Goal: Task Accomplishment & Management: Manage account settings

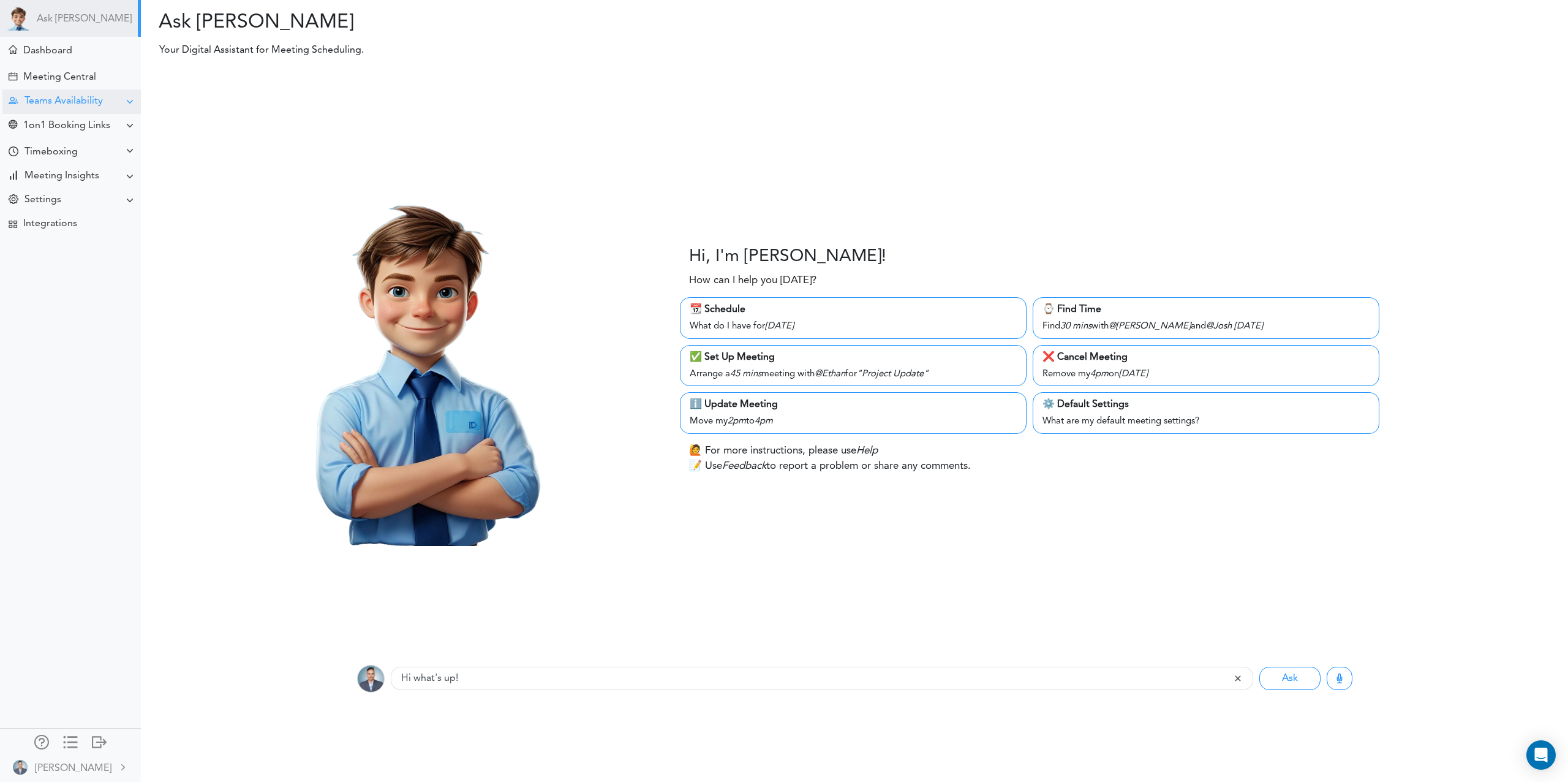
click at [82, 95] on div "Teams Availability" at bounding box center [64, 101] width 78 height 12
click at [63, 191] on div "Manage Members" at bounding box center [58, 191] width 71 height 6
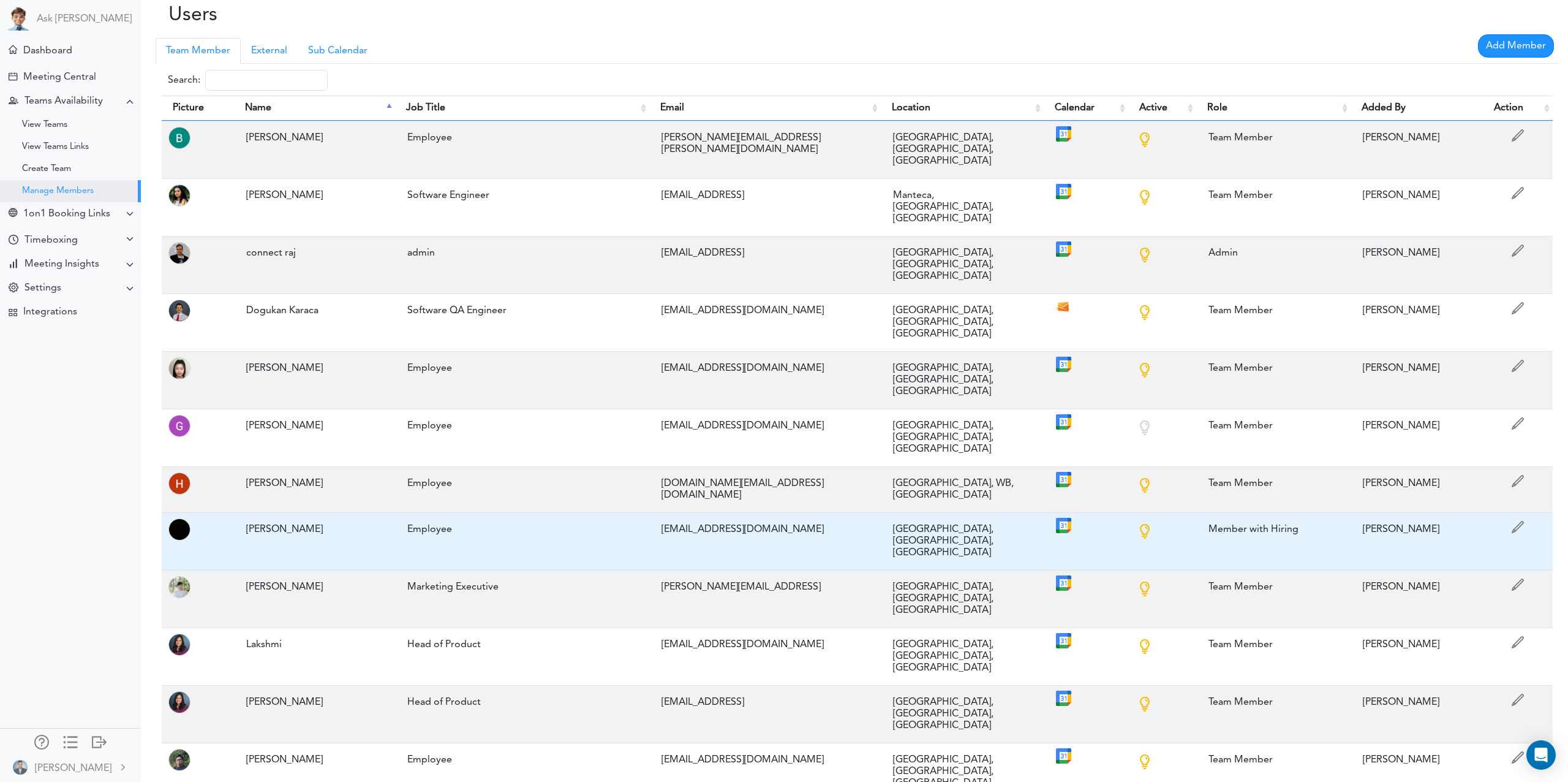
scroll to position [6, 0]
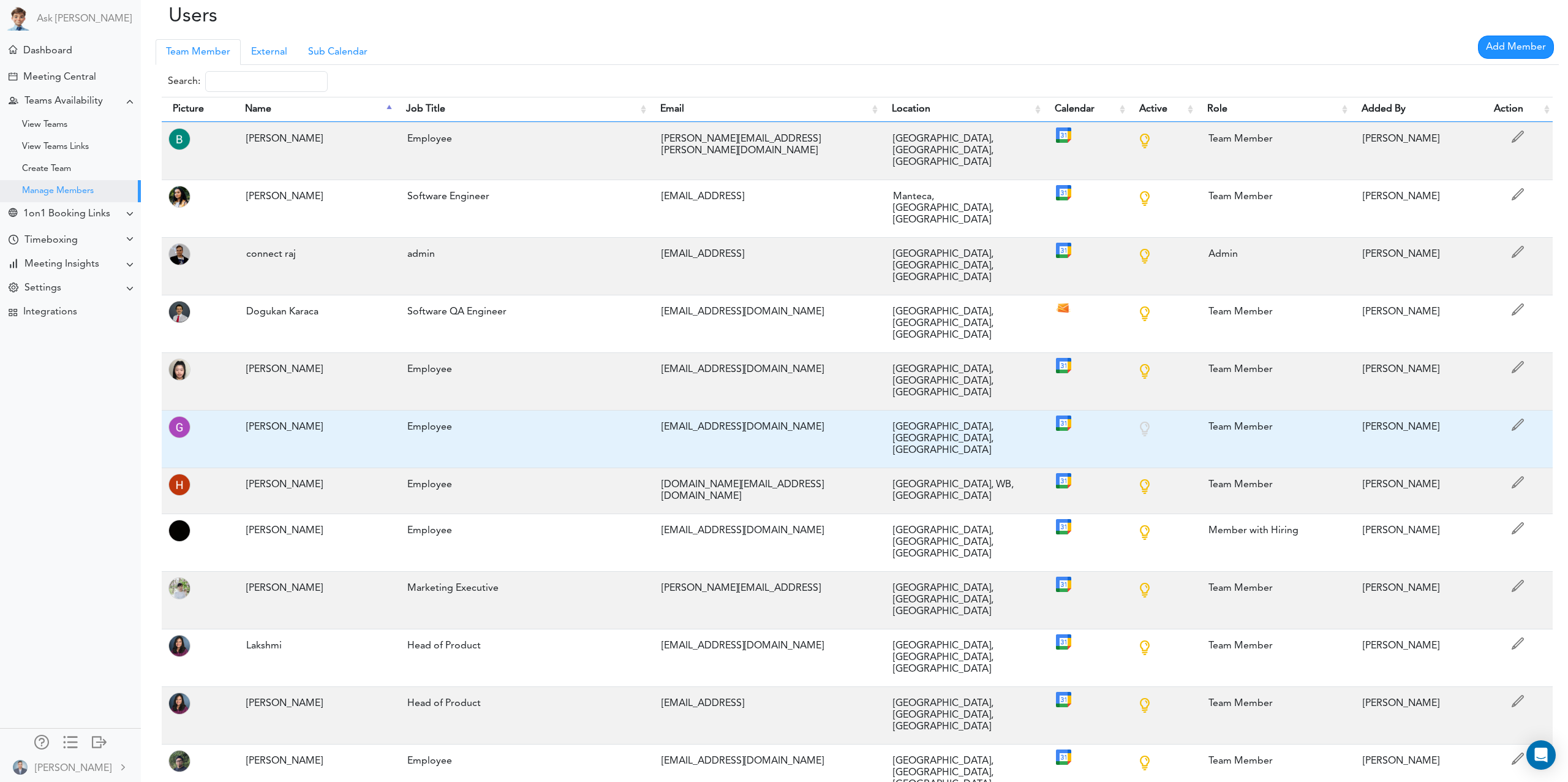
click at [714, 416] on div "[EMAIL_ADDRESS][DOMAIN_NAME]" at bounding box center [765, 427] width 219 height 24
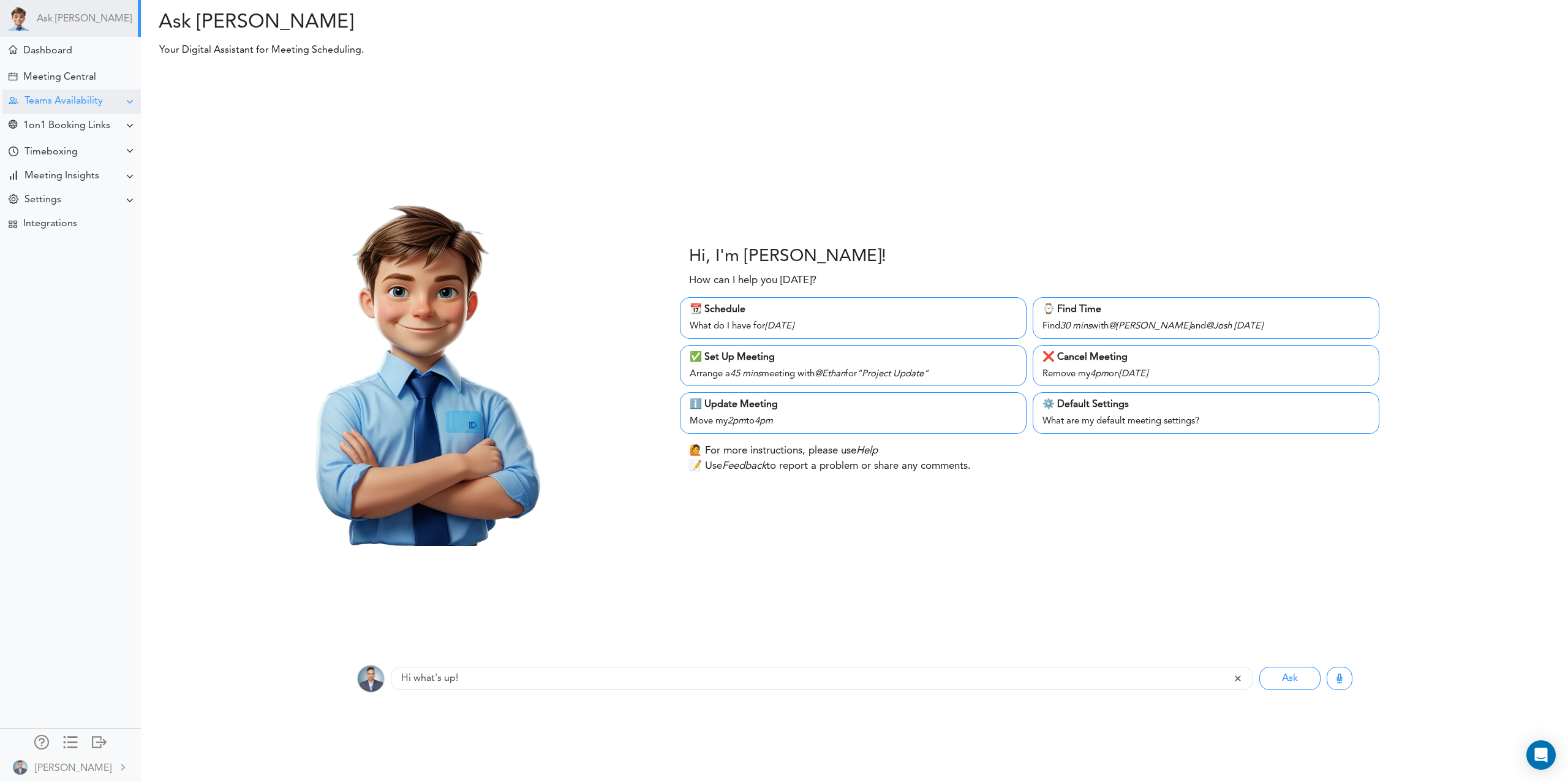
click at [73, 101] on div "Teams Availability" at bounding box center [64, 101] width 78 height 12
click at [32, 123] on div "View Teams" at bounding box center [45, 125] width 45 height 6
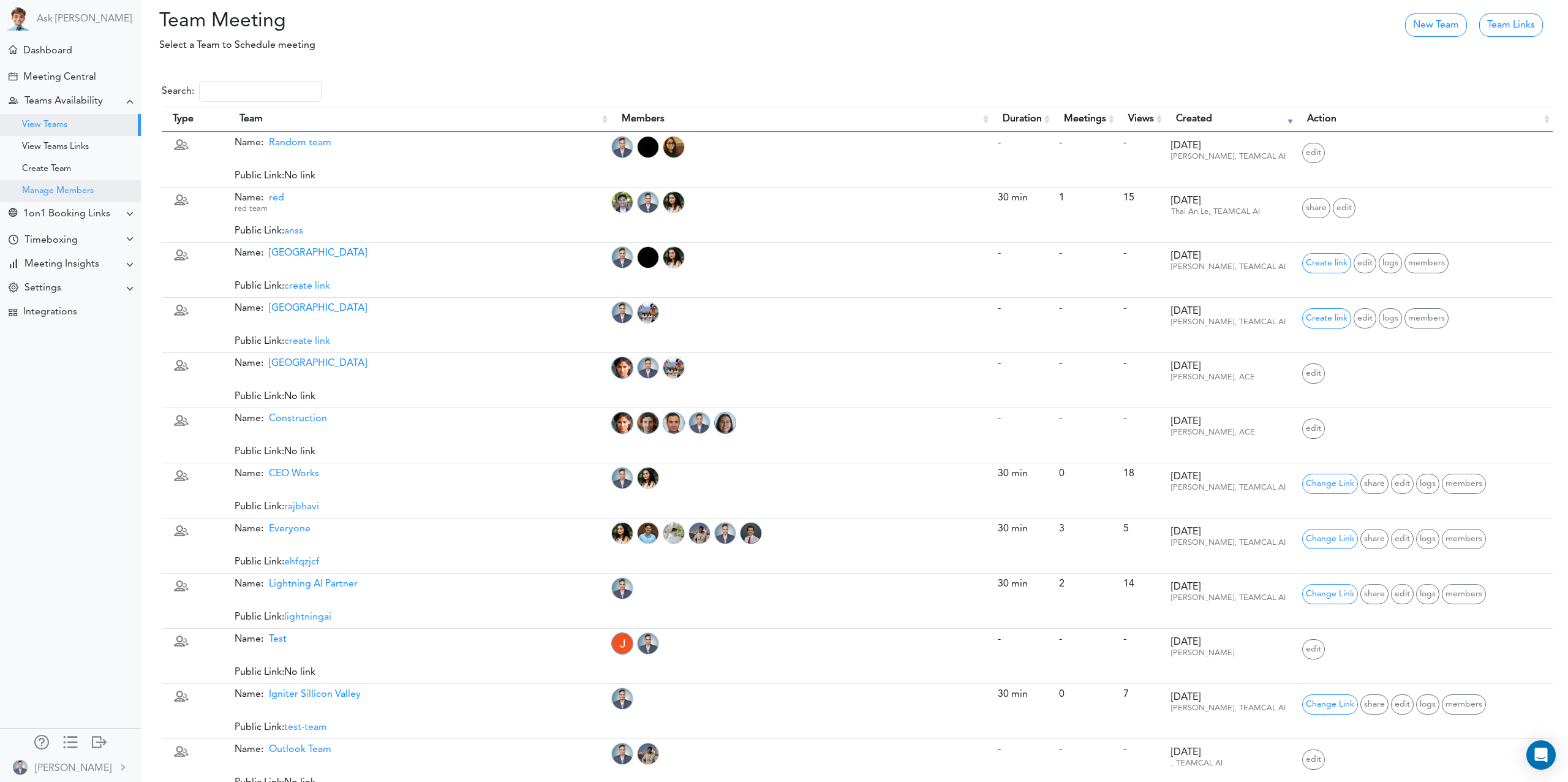
click at [58, 191] on div "Manage Members" at bounding box center [58, 191] width 71 height 6
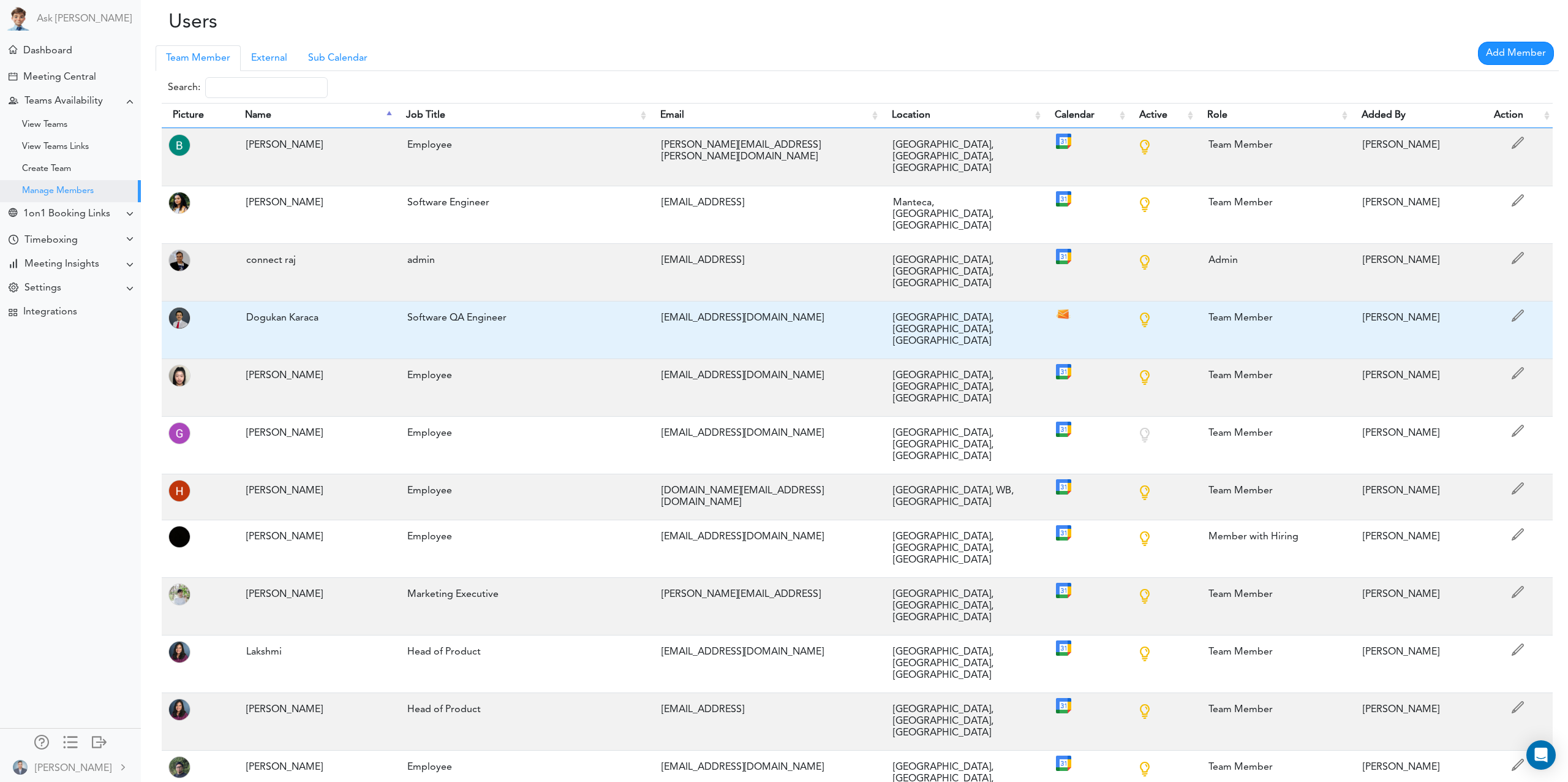
scroll to position [85, 0]
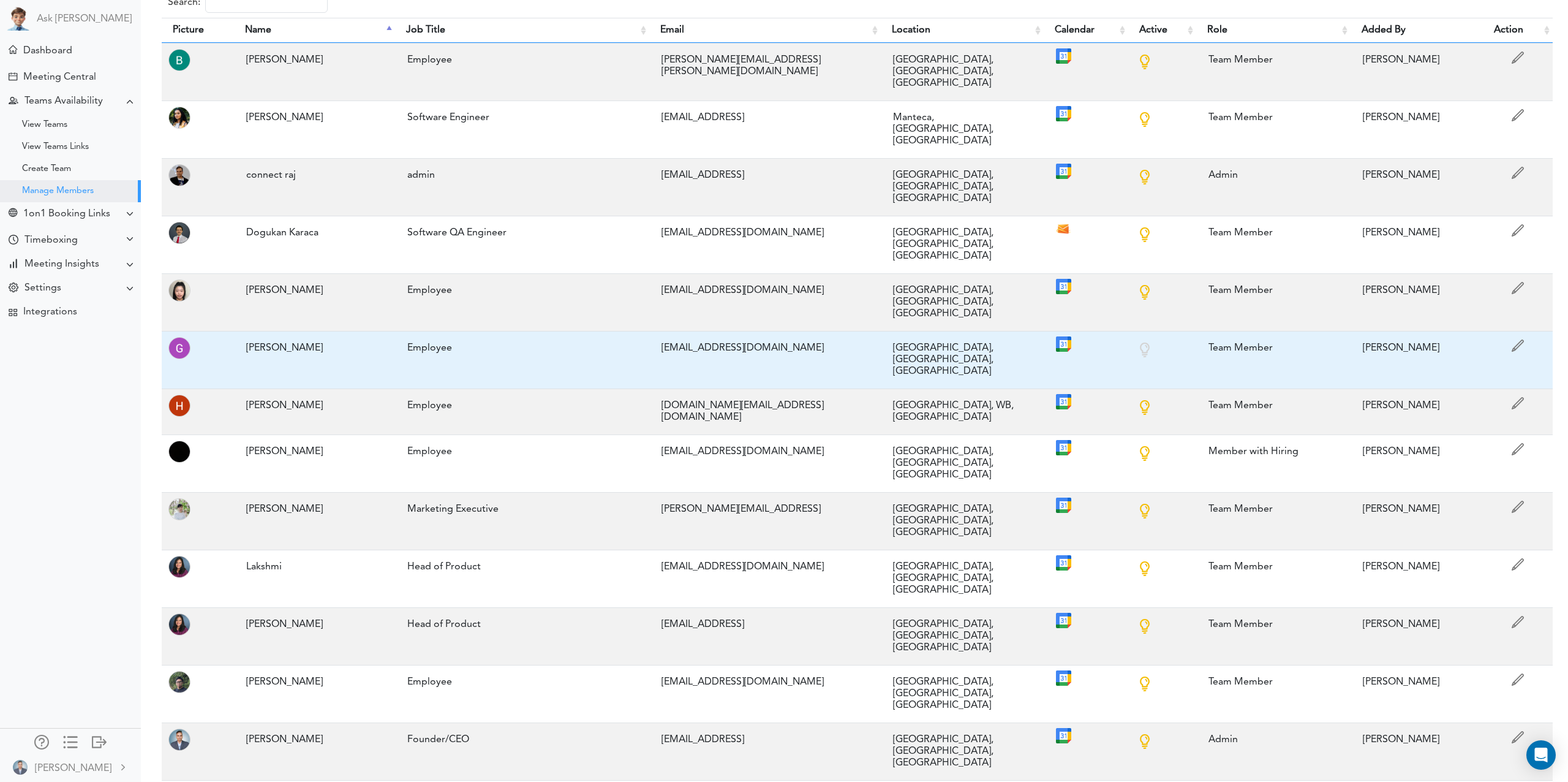
click at [428, 336] on div "Employee" at bounding box center [522, 348] width 242 height 24
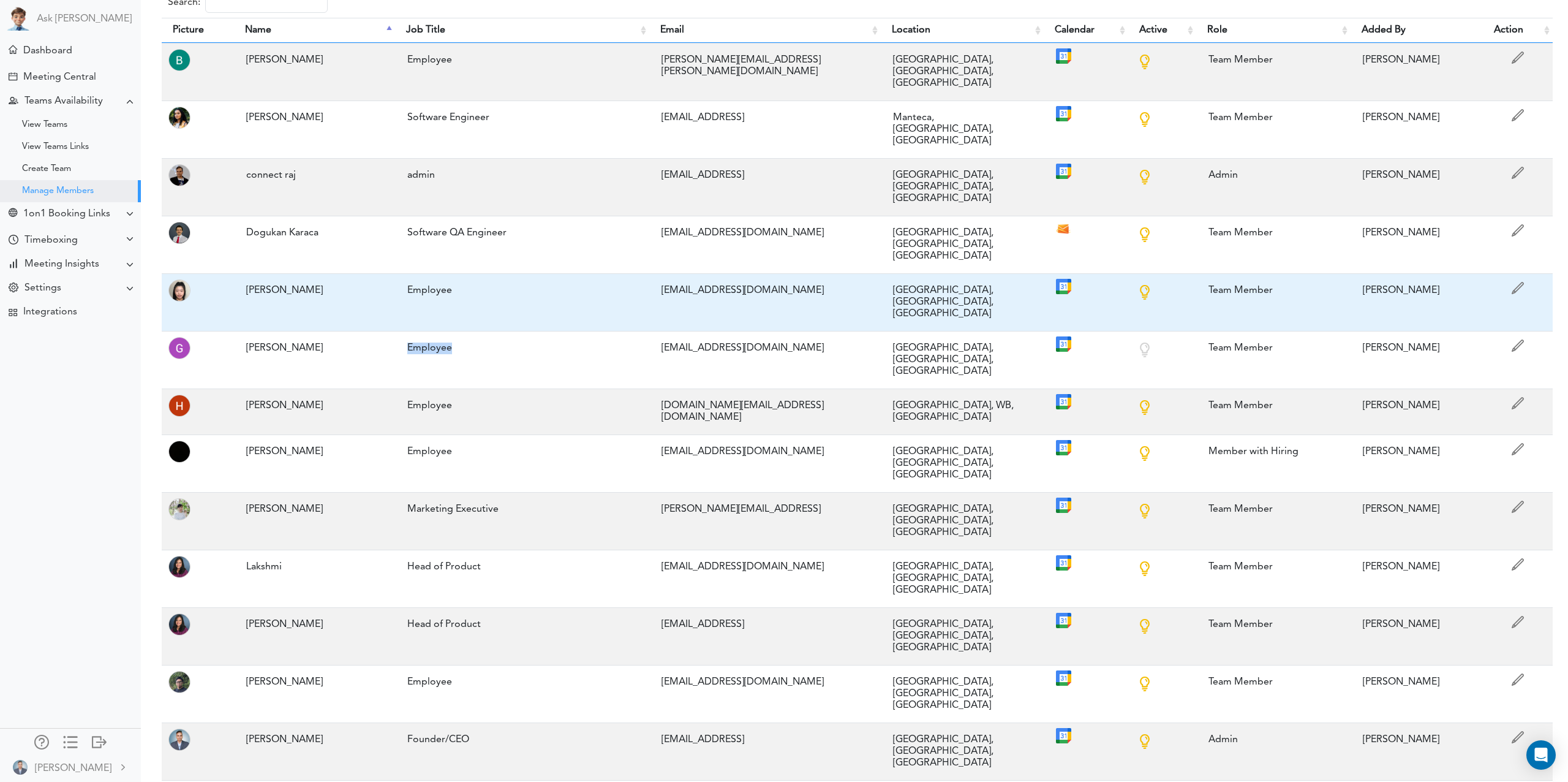
scroll to position [0, 0]
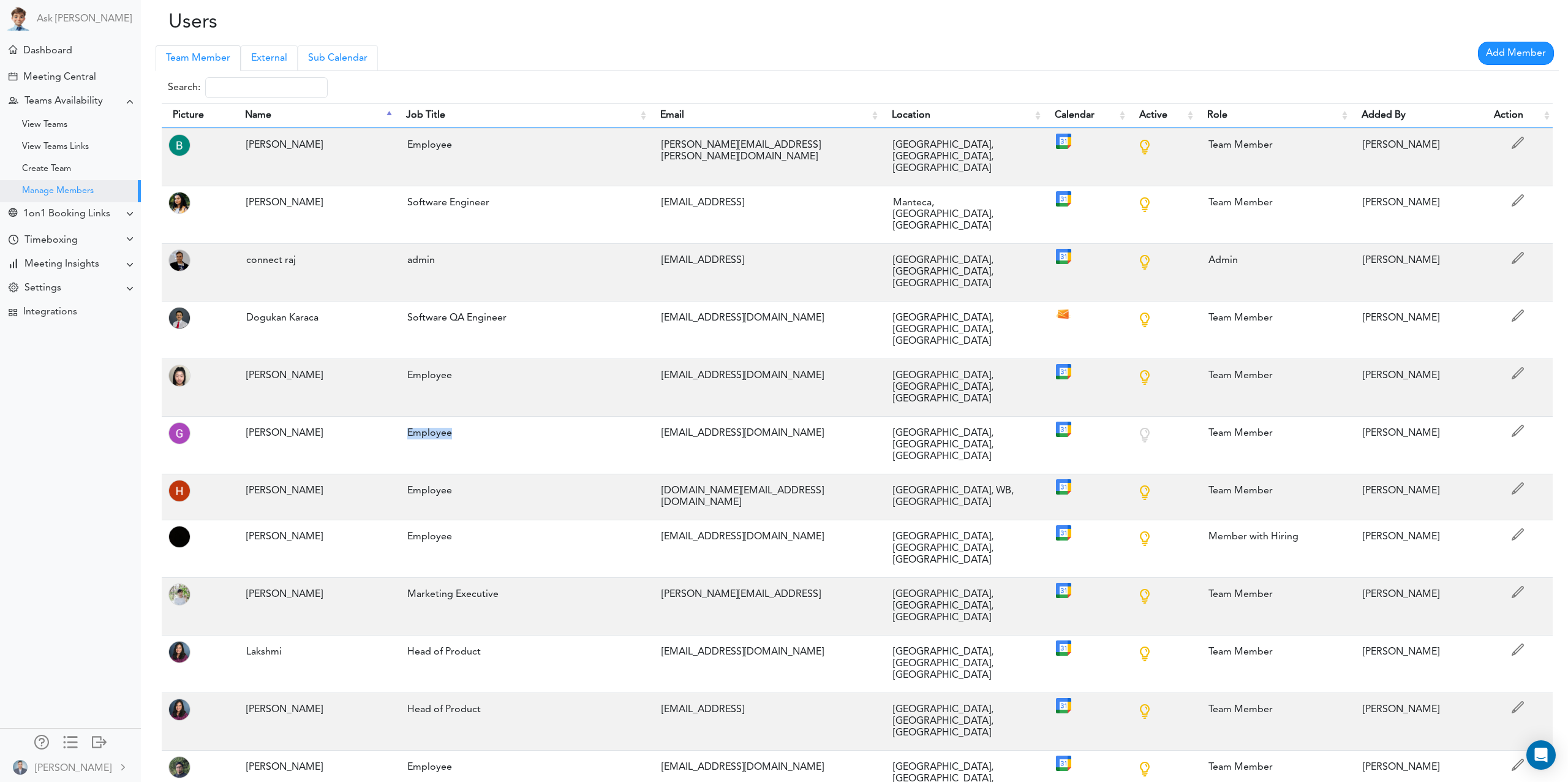
drag, startPoint x: 268, startPoint y: 54, endPoint x: 305, endPoint y: 61, distance: 37.7
click at [268, 54] on link "External" at bounding box center [269, 58] width 57 height 26
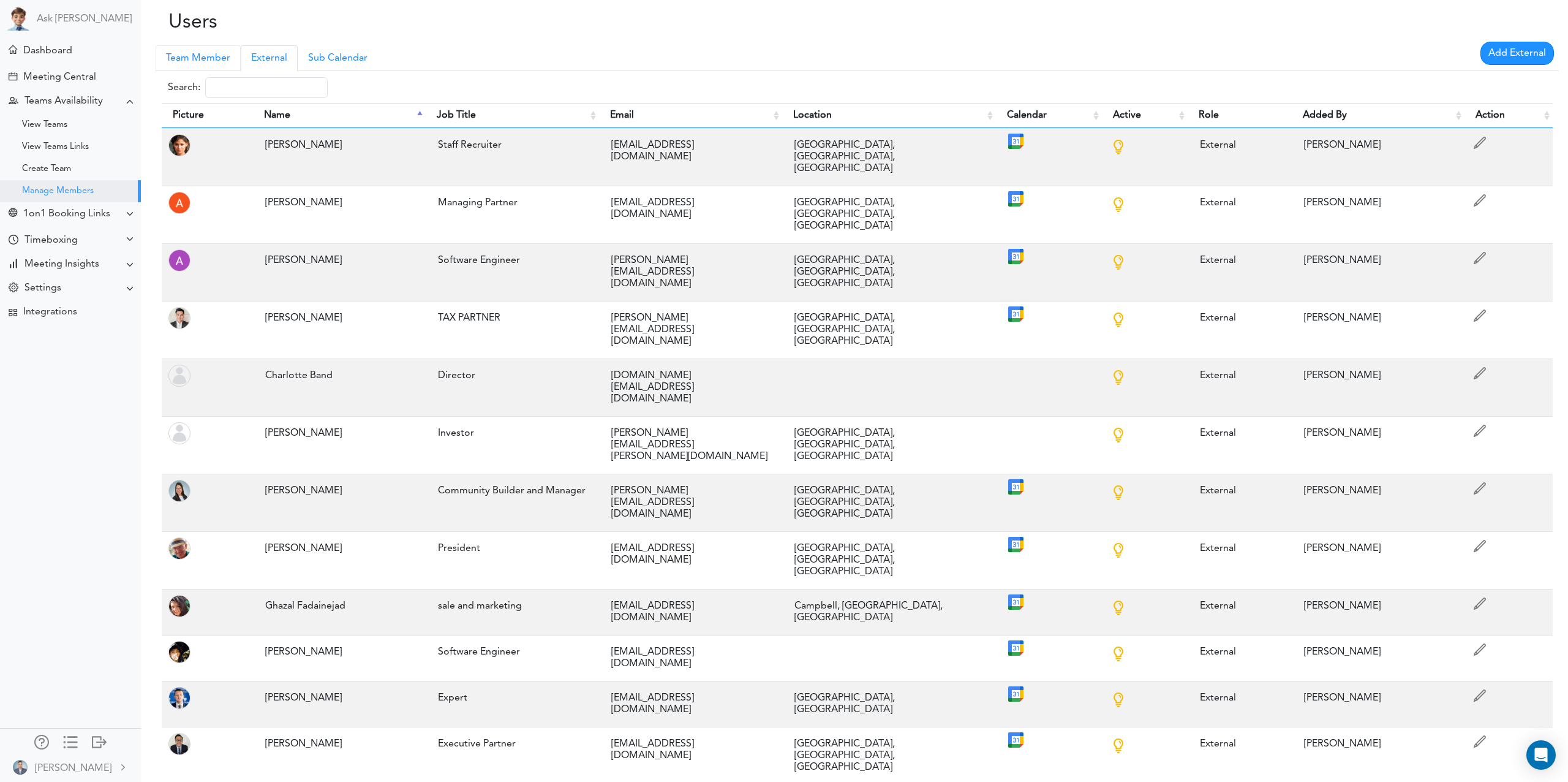
click at [209, 57] on link "Team Member" at bounding box center [198, 58] width 85 height 26
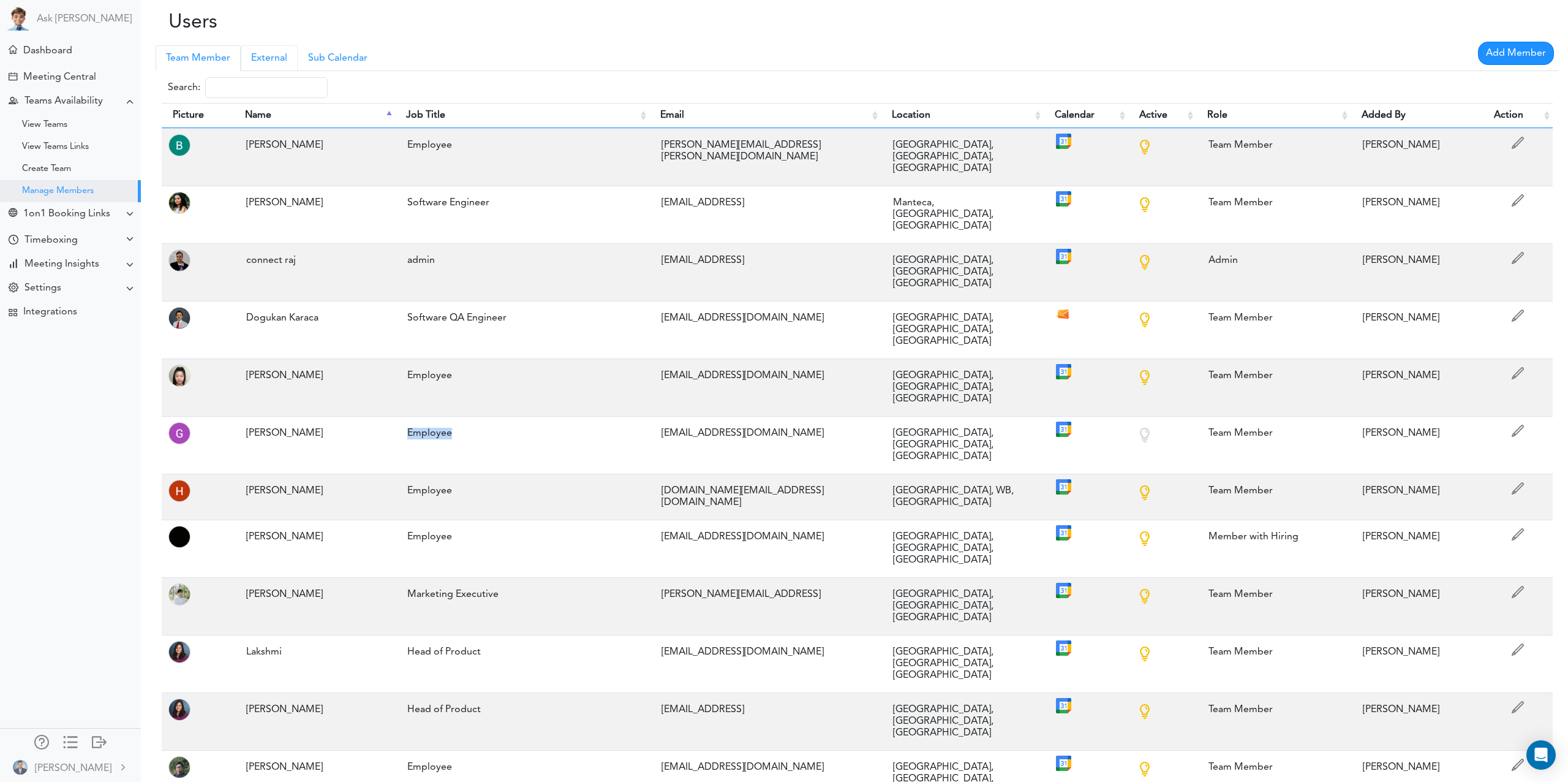
click at [274, 60] on link "External" at bounding box center [269, 58] width 57 height 26
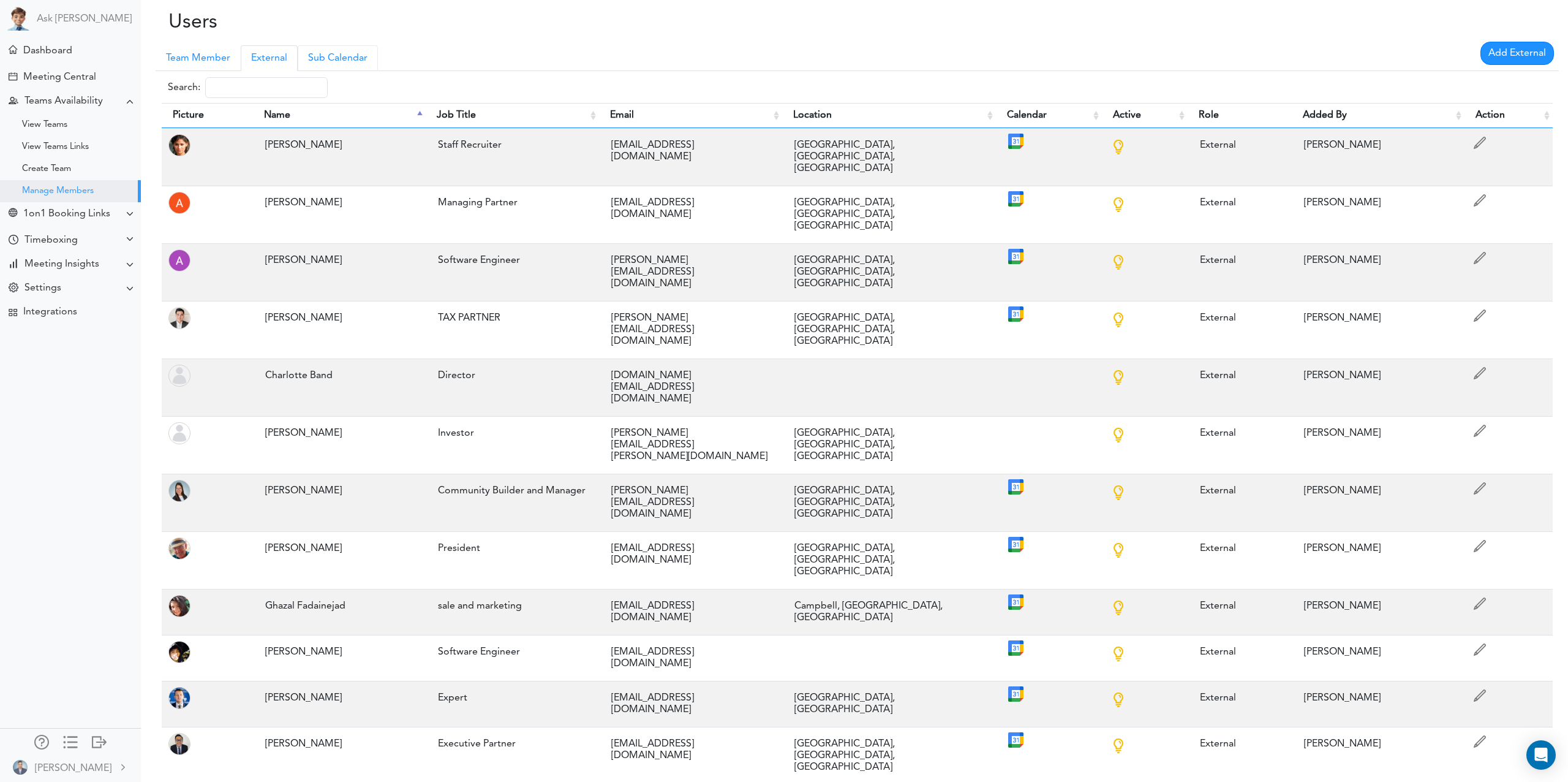
click at [331, 57] on link "Sub Calendar" at bounding box center [337, 58] width 80 height 26
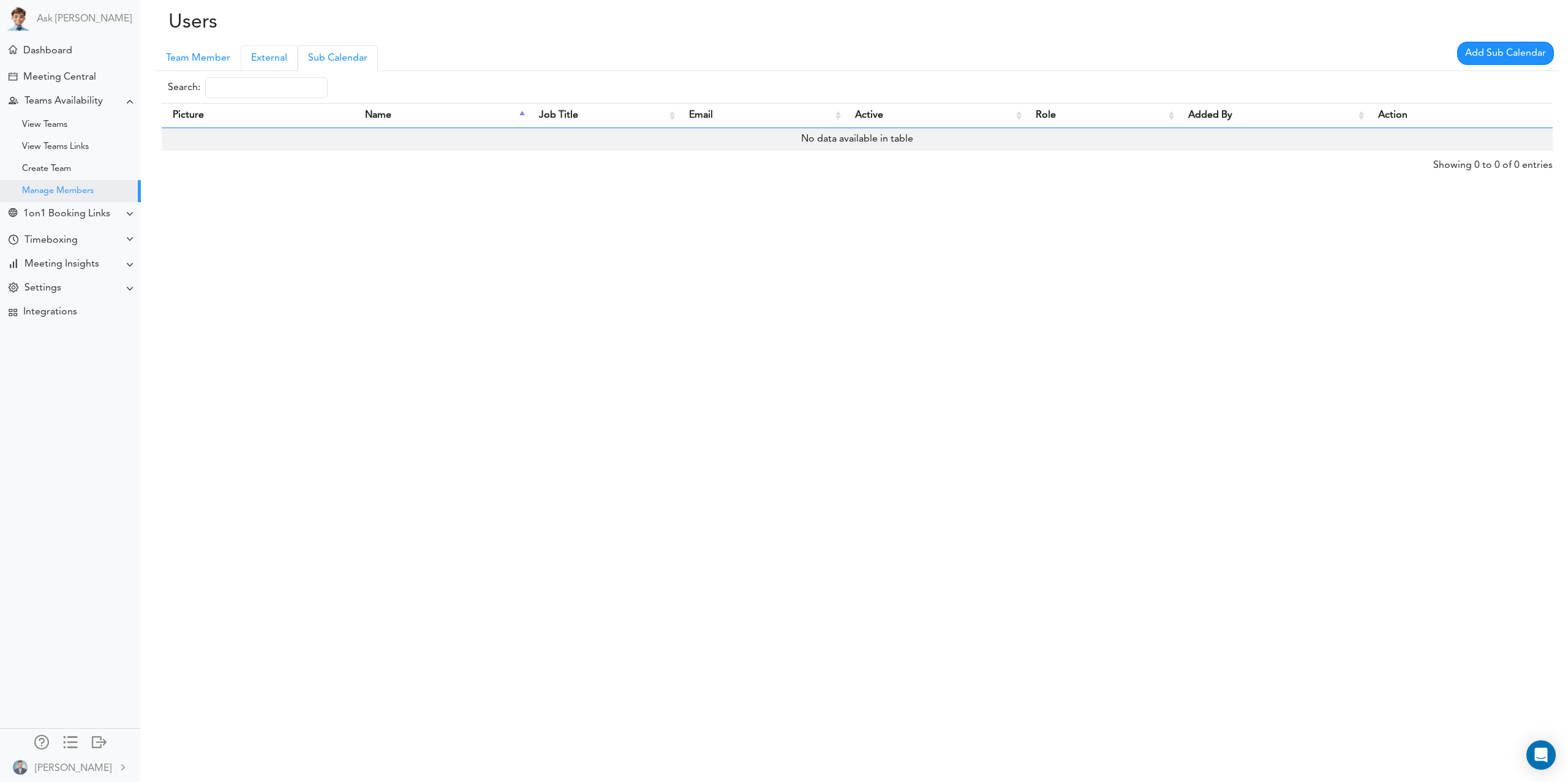
click at [263, 61] on link "External" at bounding box center [269, 58] width 57 height 26
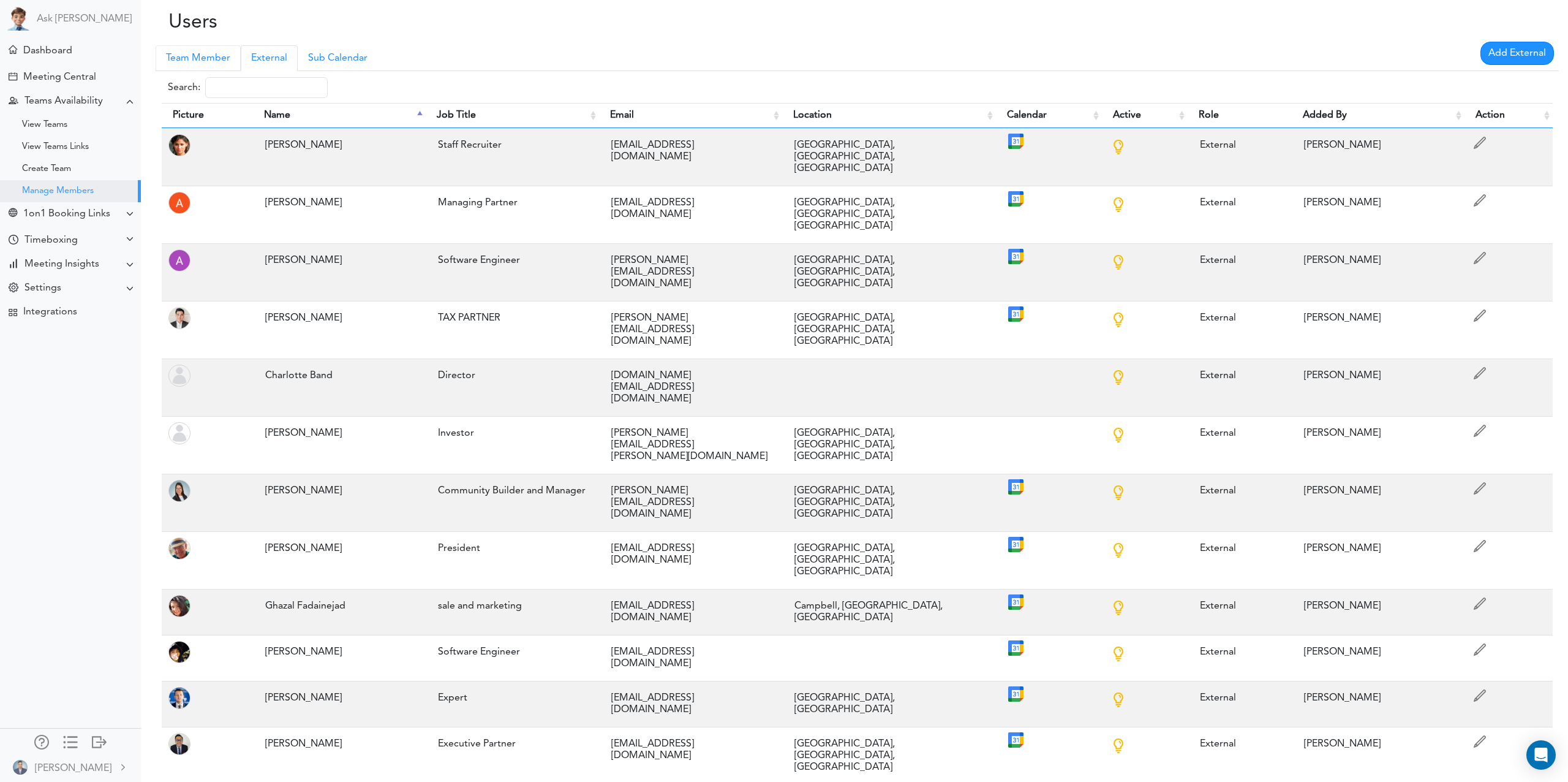
click at [204, 59] on link "Team Member" at bounding box center [198, 58] width 85 height 26
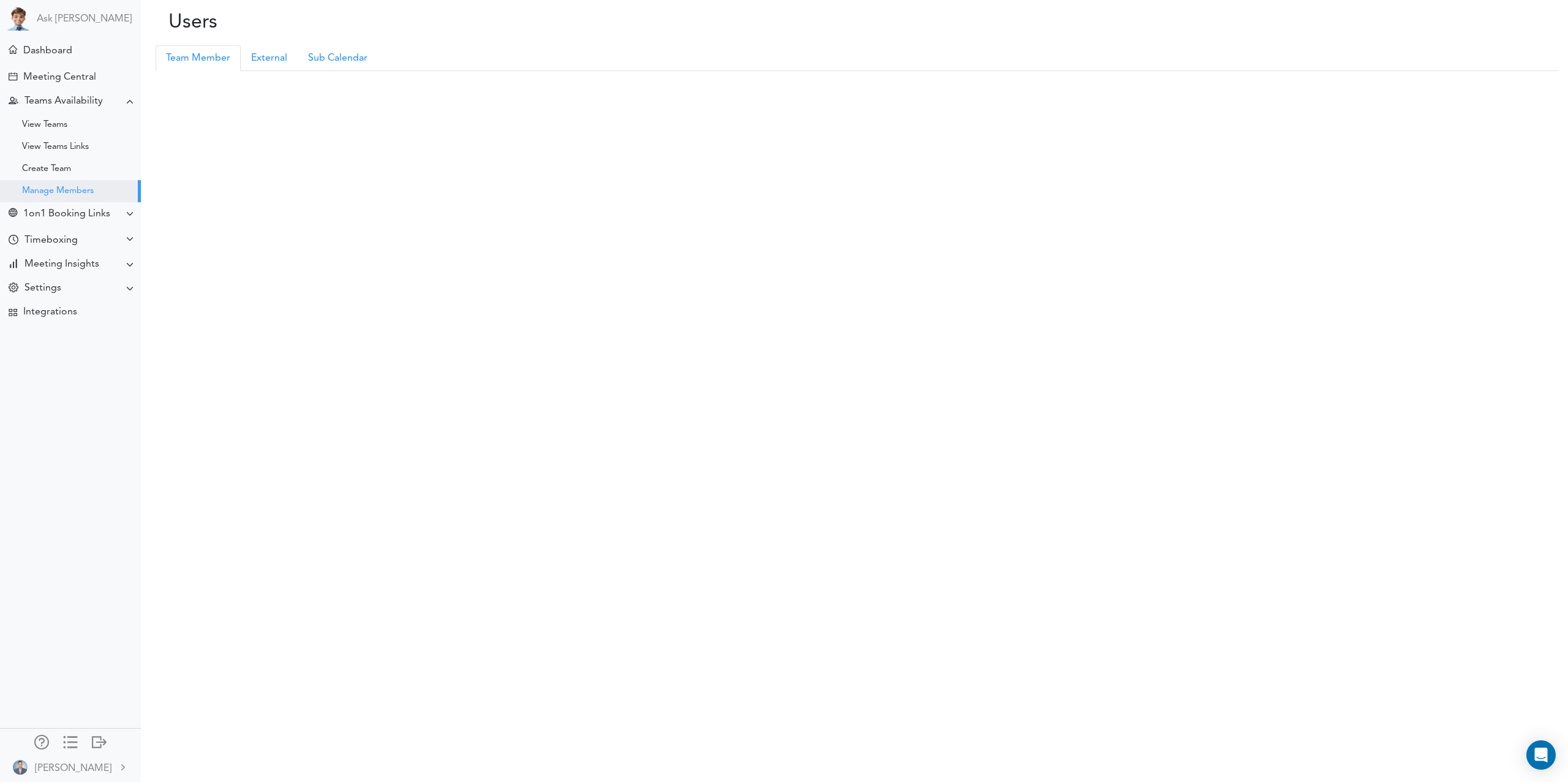
scroll to position [1, 0]
